Goal: Transaction & Acquisition: Purchase product/service

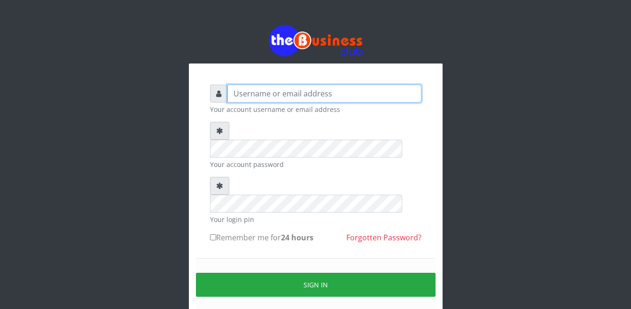
type input "Busybrain2"
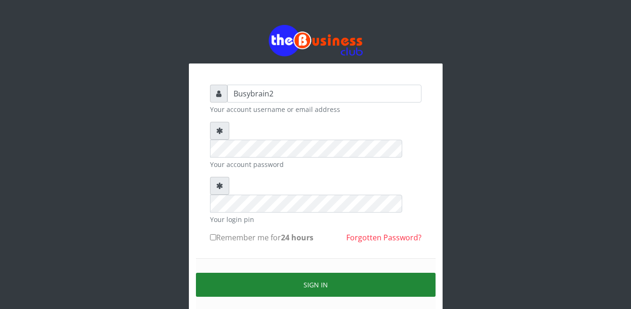
click at [307, 273] on button "Sign in" at bounding box center [316, 285] width 240 height 24
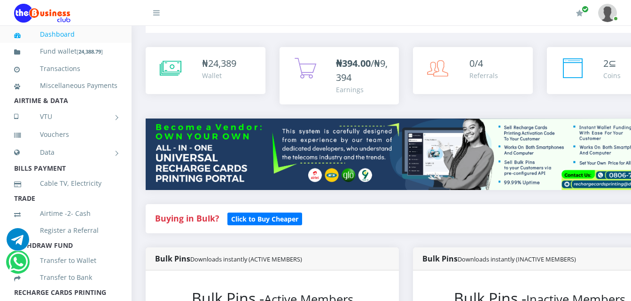
scroll to position [235, 0]
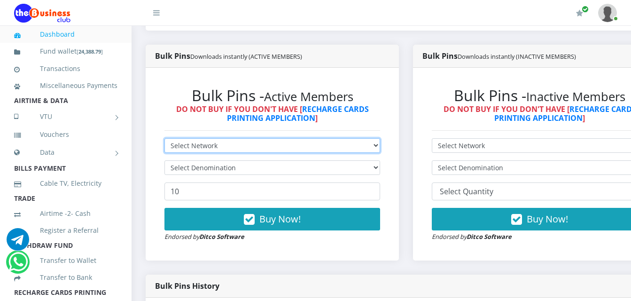
click at [265, 138] on select "Select Network MTN Globacom 9Mobile Airtel" at bounding box center [273, 145] width 216 height 15
select select "MTN"
click at [165, 138] on select "Select Network MTN Globacom 9Mobile Airtel" at bounding box center [273, 145] width 216 height 15
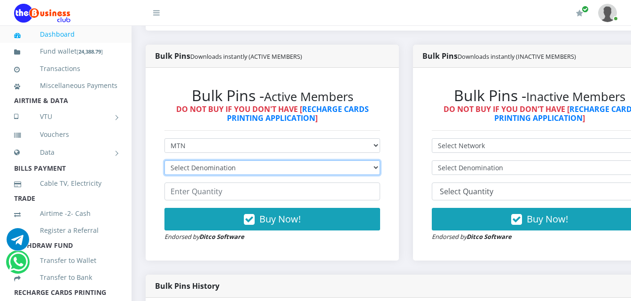
click at [260, 160] on select "Select Denomination MTN NGN100 - ₦96.99 MTN NGN200 - ₦193.98 MTN NGN400 - ₦387.…" at bounding box center [273, 167] width 216 height 15
select select "193.98-200"
click at [165, 160] on select "Select Denomination MTN NGN100 - ₦96.99 MTN NGN200 - ₦193.98 MTN NGN400 - ₦387.…" at bounding box center [273, 167] width 216 height 15
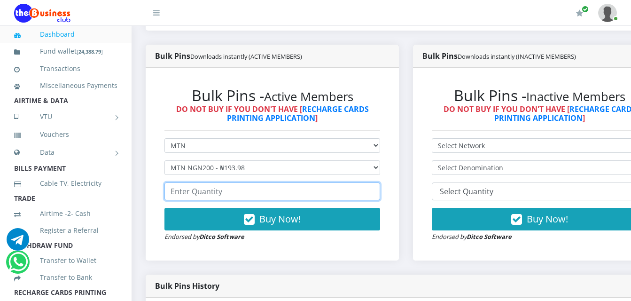
click at [251, 188] on input "number" at bounding box center [273, 191] width 216 height 18
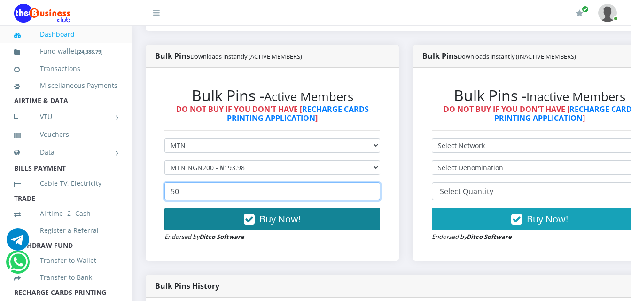
type input "50"
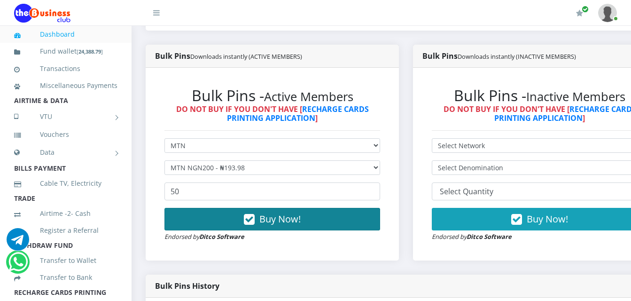
click at [251, 215] on icon "button" at bounding box center [249, 219] width 11 height 9
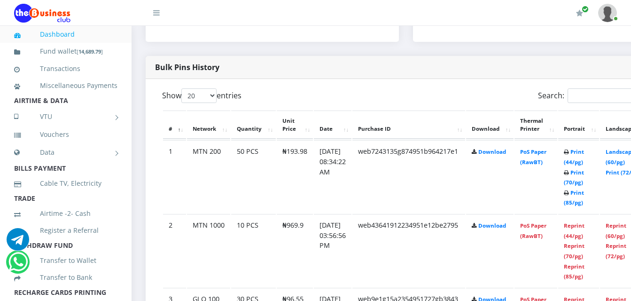
scroll to position [470, 0]
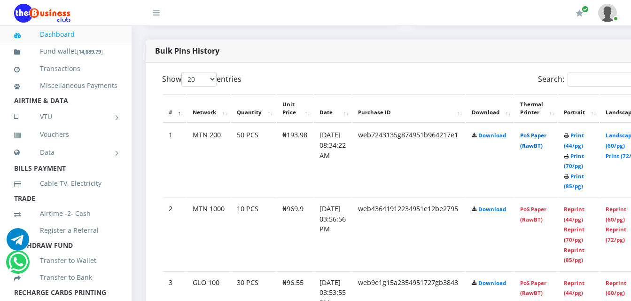
click at [547, 132] on link "PoS Paper (RawBT)" at bounding box center [533, 140] width 26 height 17
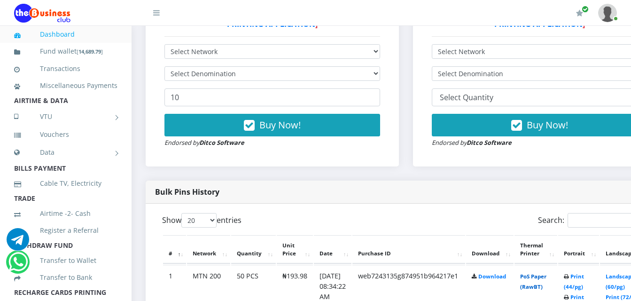
scroll to position [235, 0]
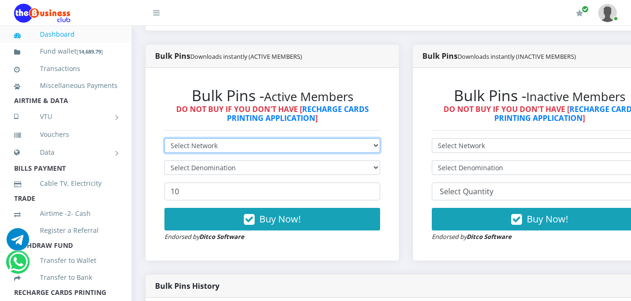
click at [264, 138] on select "Select Network MTN Globacom 9Mobile Airtel" at bounding box center [273, 145] width 216 height 15
select select "Glo"
click at [165, 138] on select "Select Network MTN Globacom 9Mobile Airtel" at bounding box center [273, 145] width 216 height 15
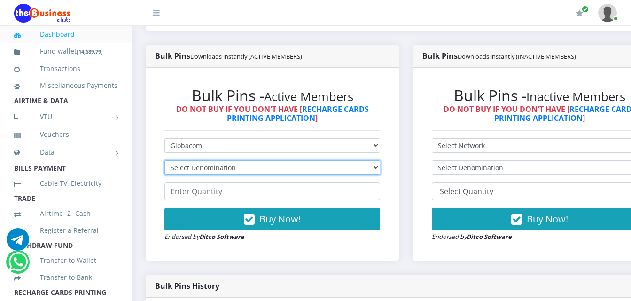
click at [275, 160] on select "Select Denomination Glo NGN100 - ₦96.55 Glo NGN200 - ₦193.10 Glo NGN500 - ₦482.…" at bounding box center [273, 167] width 216 height 15
select select "193.1-200"
click at [165, 160] on select "Select Denomination Glo NGN100 - ₦96.55 Glo NGN200 - ₦193.10 Glo NGN500 - ₦482.…" at bounding box center [273, 167] width 216 height 15
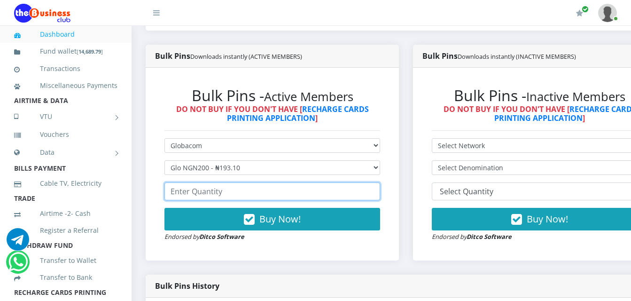
click at [287, 189] on input "number" at bounding box center [273, 191] width 216 height 18
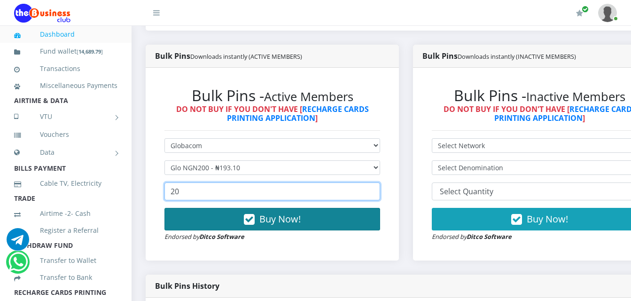
type input "20"
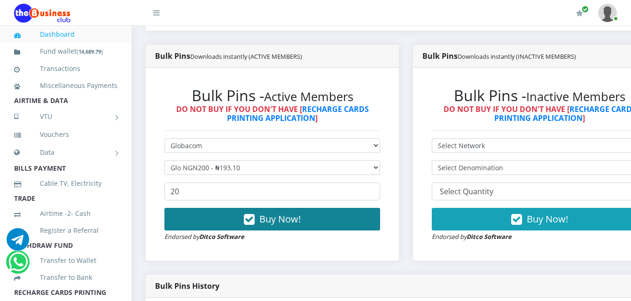
click at [309, 208] on button "Buy Now!" at bounding box center [273, 219] width 216 height 23
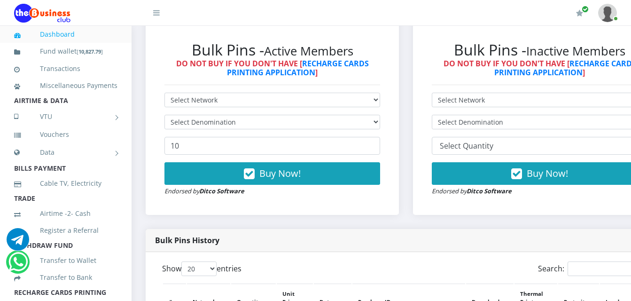
scroll to position [376, 0]
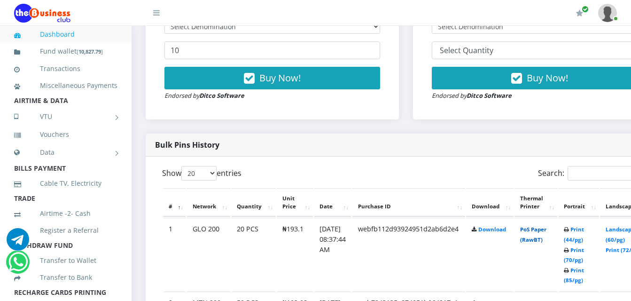
click at [547, 226] on link "PoS Paper (RawBT)" at bounding box center [533, 234] width 26 height 17
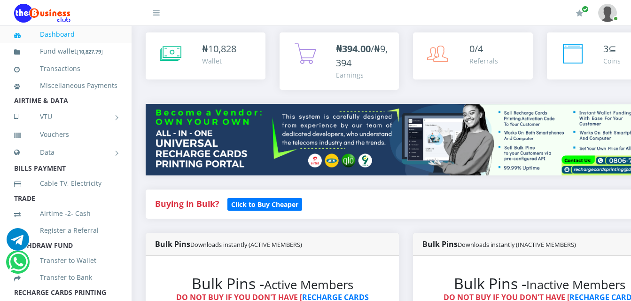
scroll to position [0, 0]
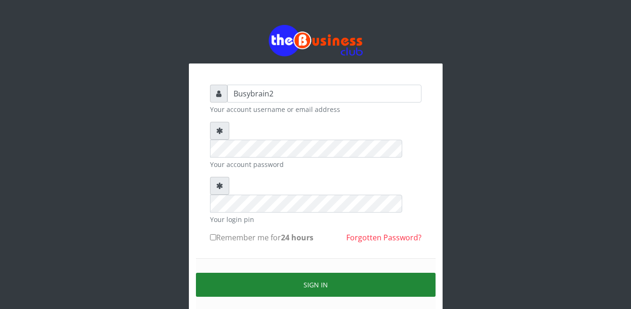
click at [361, 273] on button "Sign in" at bounding box center [316, 285] width 240 height 24
